Goal: Check status: Check status

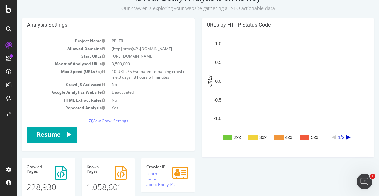
scroll to position [39, 0]
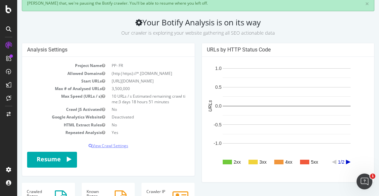
click at [111, 145] on p "View Crawl Settings" at bounding box center [108, 146] width 162 height 6
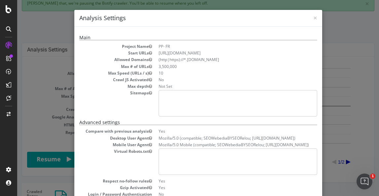
scroll to position [184, 0]
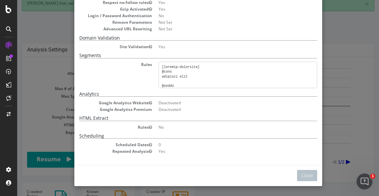
click at [48, 115] on div "× Close Analysis Settings Main Project Name PP- FR Start URLs https://www.purep…" at bounding box center [197, 98] width 361 height 196
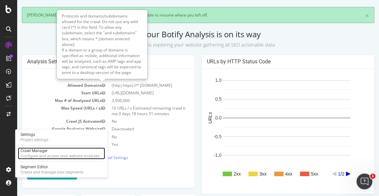
scroll to position [91, 0]
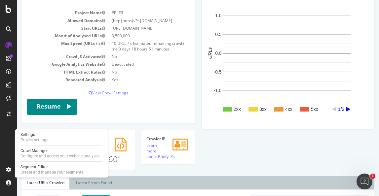
click at [51, 109] on button "Resume" at bounding box center [52, 107] width 50 height 16
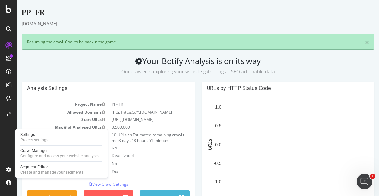
scroll to position [25, 0]
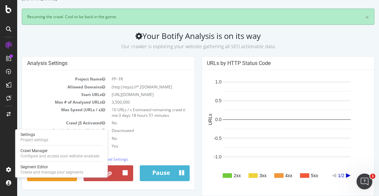
click at [123, 173] on icon "button" at bounding box center [124, 173] width 5 height 9
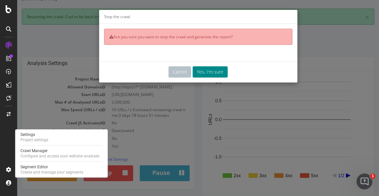
click at [209, 69] on button "Yes, I'm sure" at bounding box center [209, 71] width 35 height 11
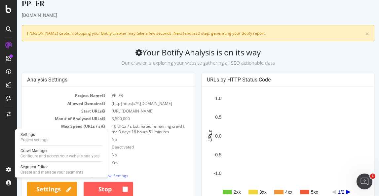
scroll to position [0, 0]
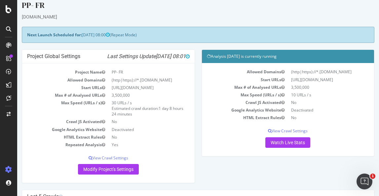
scroll to position [10, 0]
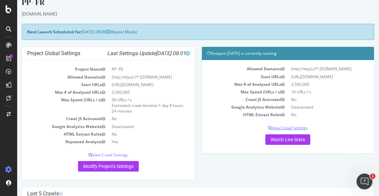
click at [279, 129] on p "View Crawl Settings" at bounding box center [288, 128] width 162 height 6
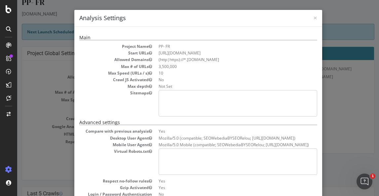
click at [337, 140] on div "× Close Analysis Settings Main Project Name PP- FR Start URLs [URL][DOMAIN_NAME…" at bounding box center [197, 98] width 361 height 196
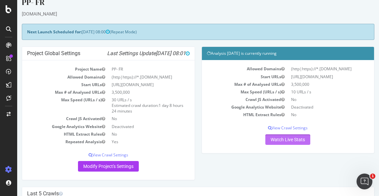
click at [282, 142] on link "Watch Live Stats" at bounding box center [287, 139] width 45 height 11
